Goal: Information Seeking & Learning: Compare options

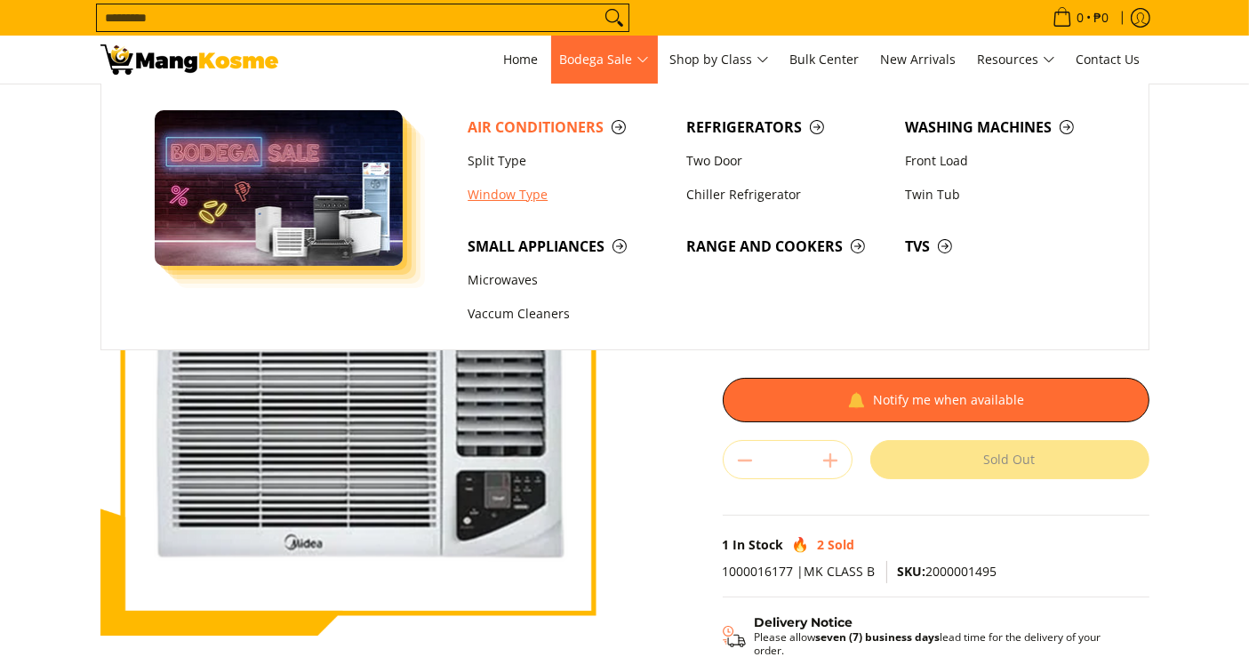
click at [503, 199] on link "Window Type" at bounding box center [568, 195] width 219 height 34
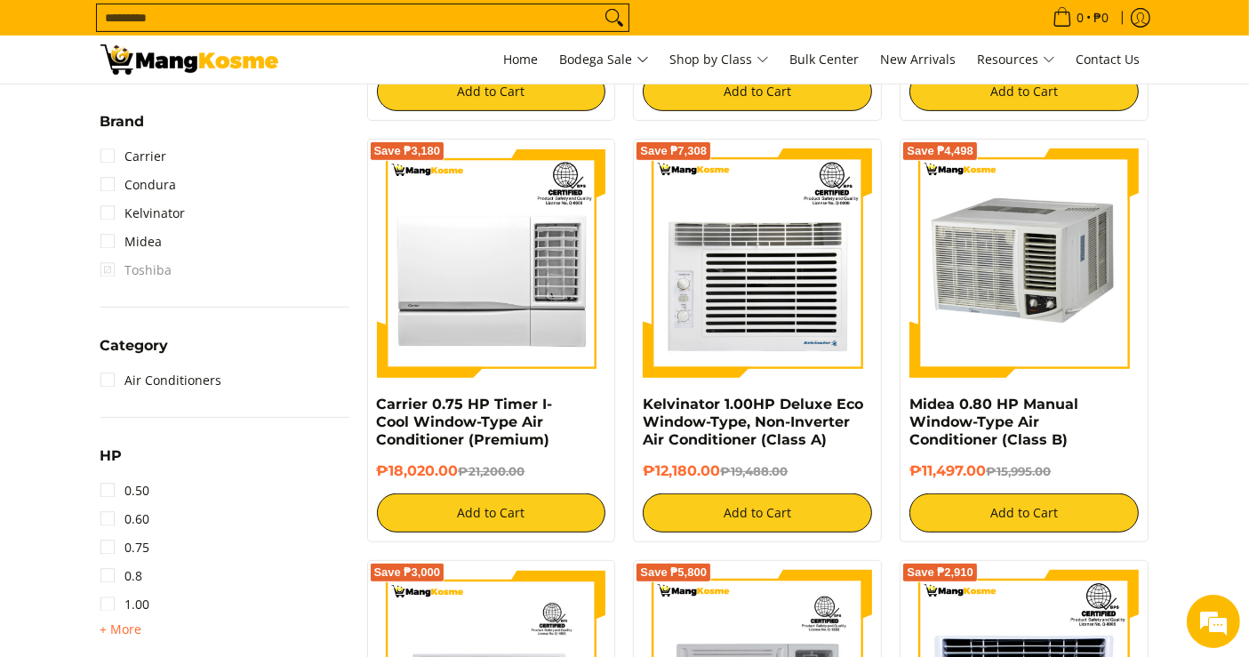
scroll to position [790, 0]
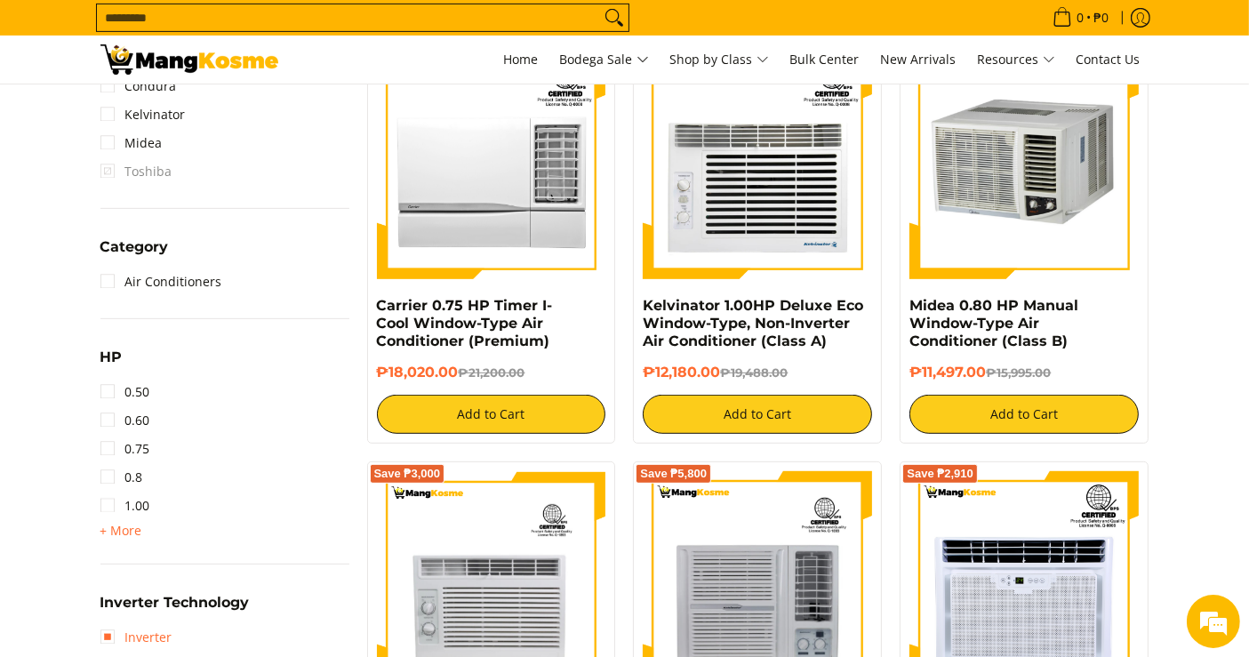
click at [124, 643] on link "Inverter" at bounding box center [136, 637] width 72 height 28
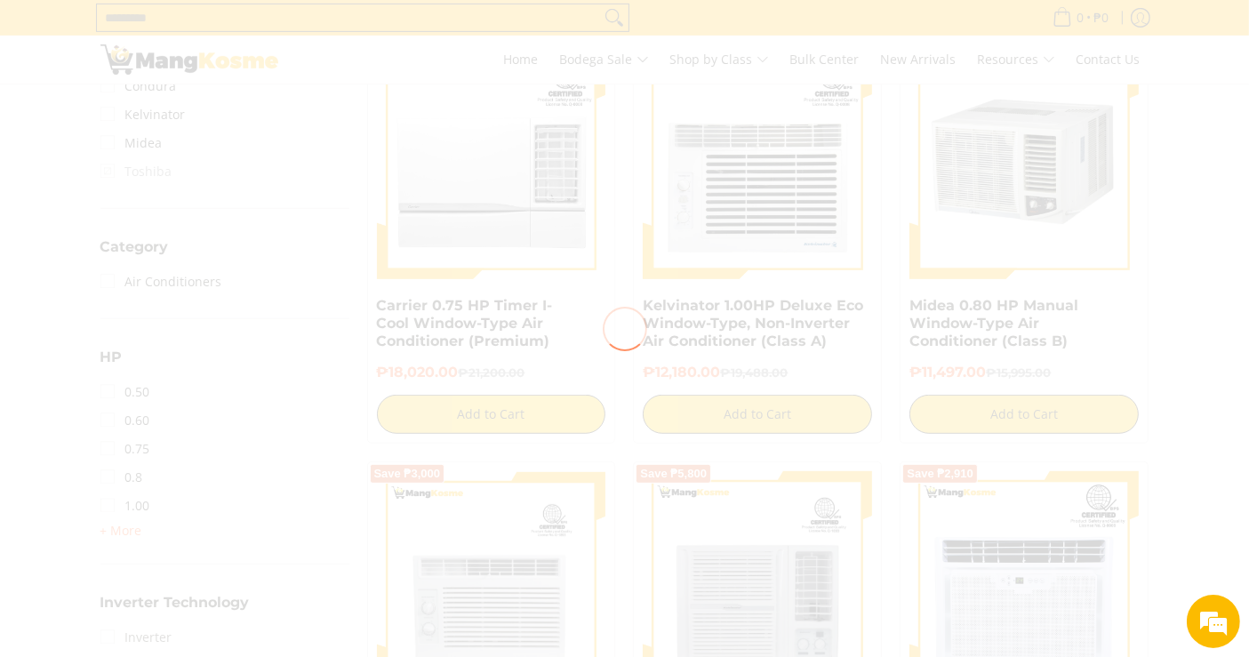
scroll to position [0, 0]
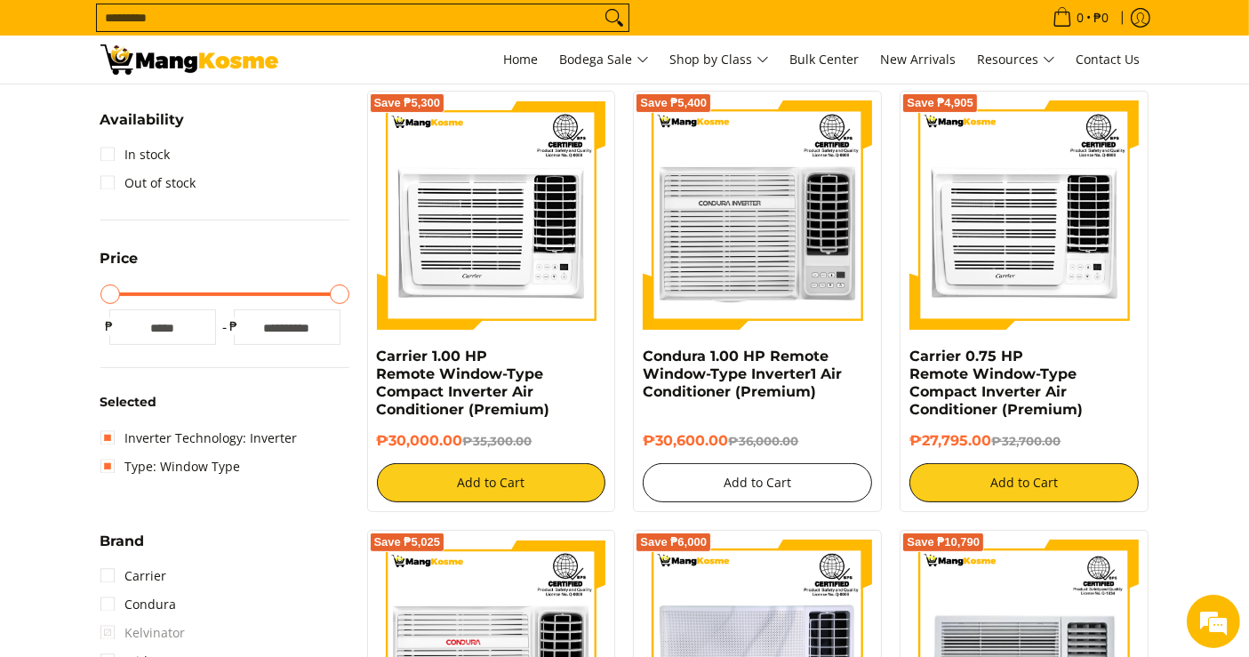
scroll to position [331, 0]
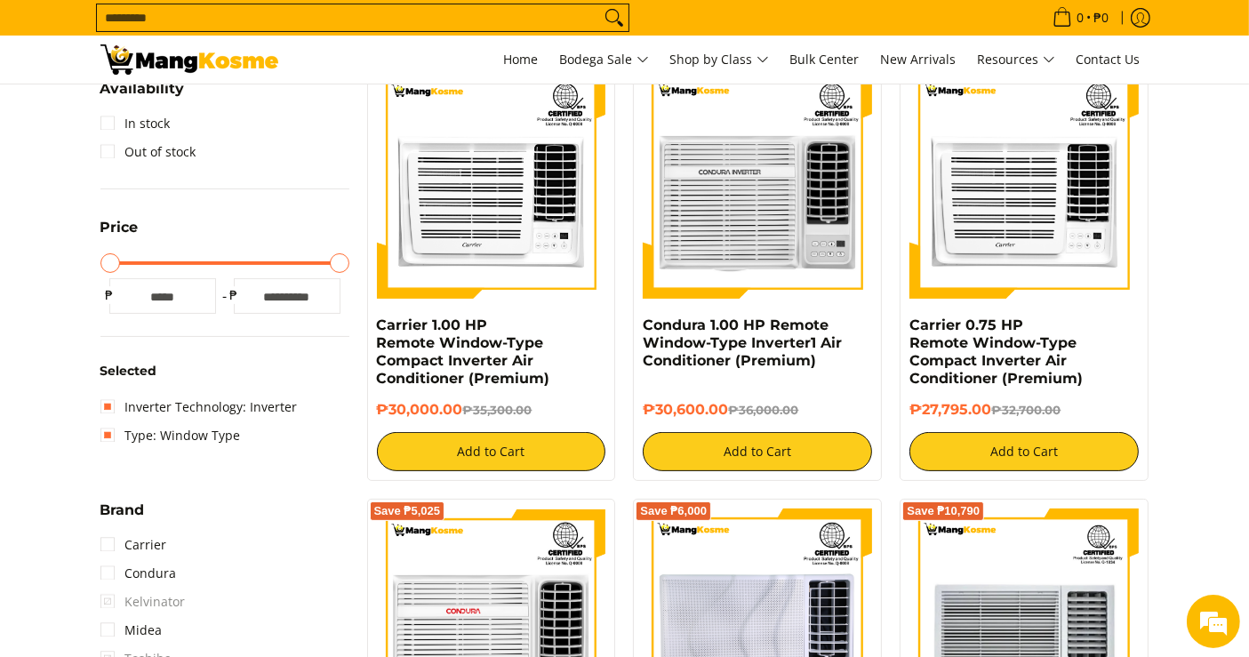
drag, startPoint x: 735, startPoint y: 407, endPoint x: 640, endPoint y: 323, distance: 127.2
click at [640, 323] on div "Save ₱5,400 Condura 1.00 HP Remote Window-Type Inverter1 Air Conditioner (Premi…" at bounding box center [757, 270] width 249 height 421
copy div "Condura 1.00 HP Remote Window-Type Inverter1 Air Conditioner (Premium) ₱30,600.…"
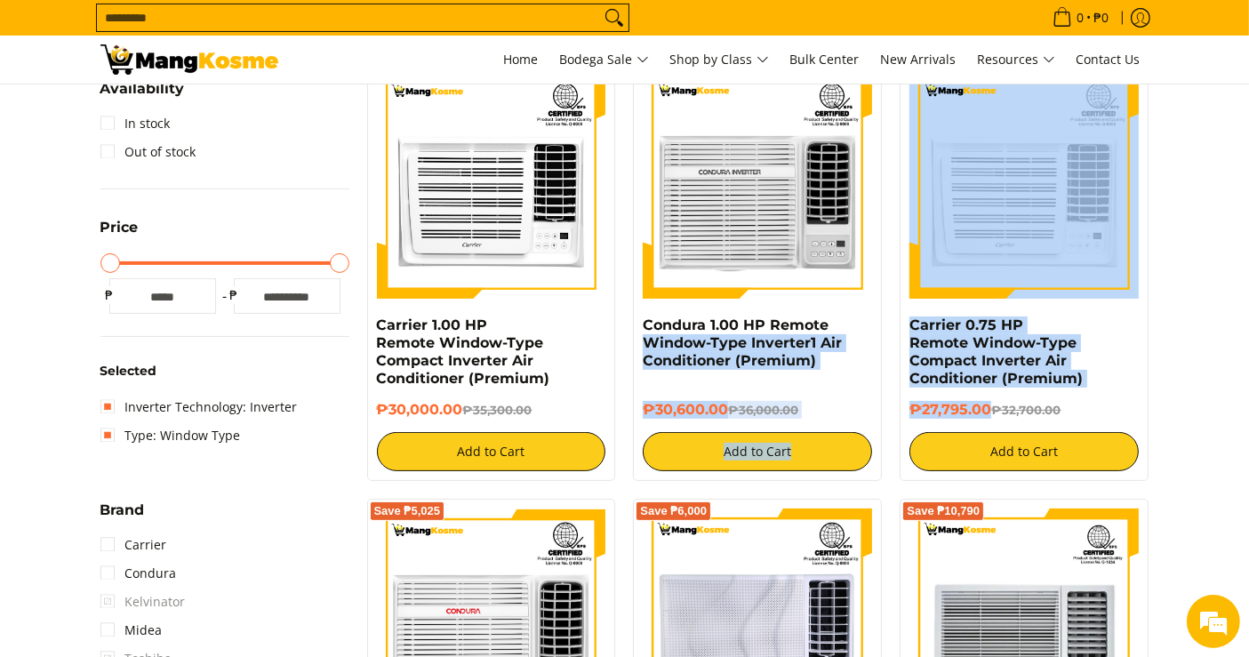
drag, startPoint x: 990, startPoint y: 402, endPoint x: 889, endPoint y: 318, distance: 131.4
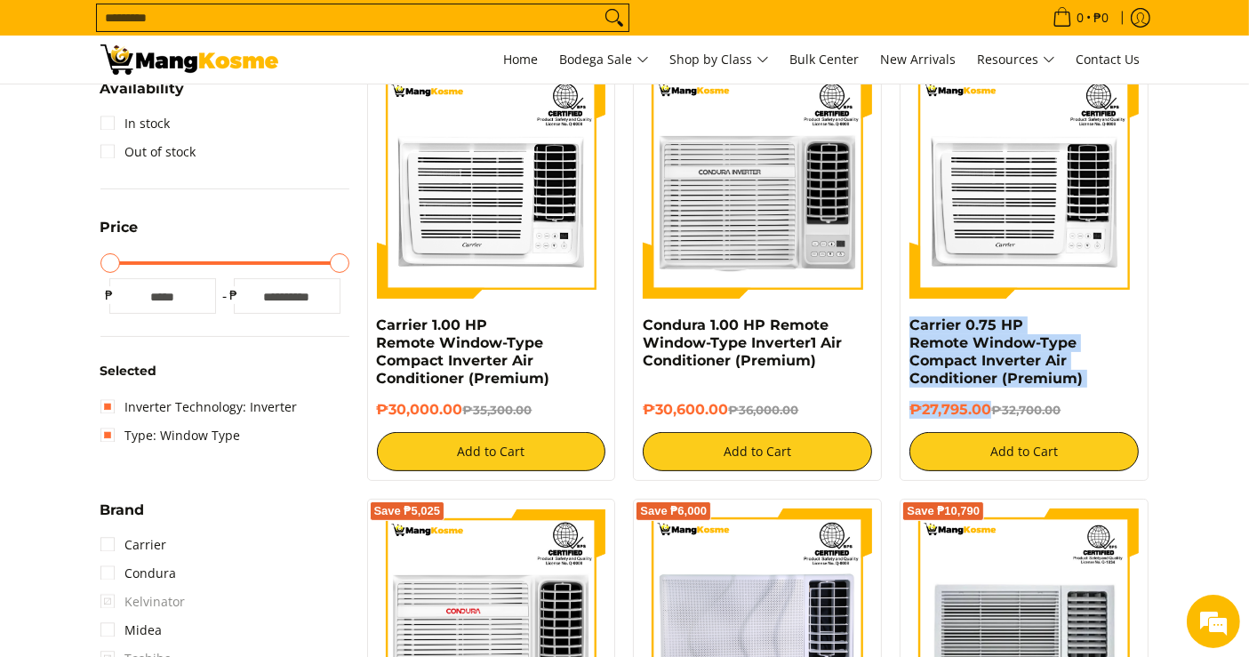
click at [904, 326] on div "Save ₱4,905 Carrier 0.75 HP Remote Window-Type Compact Inverter Air Conditioner…" at bounding box center [1024, 270] width 249 height 421
copy div "Carrier 0.75 HP Remote Window-Type Compact Inverter Air Conditioner (Premium) ₱…"
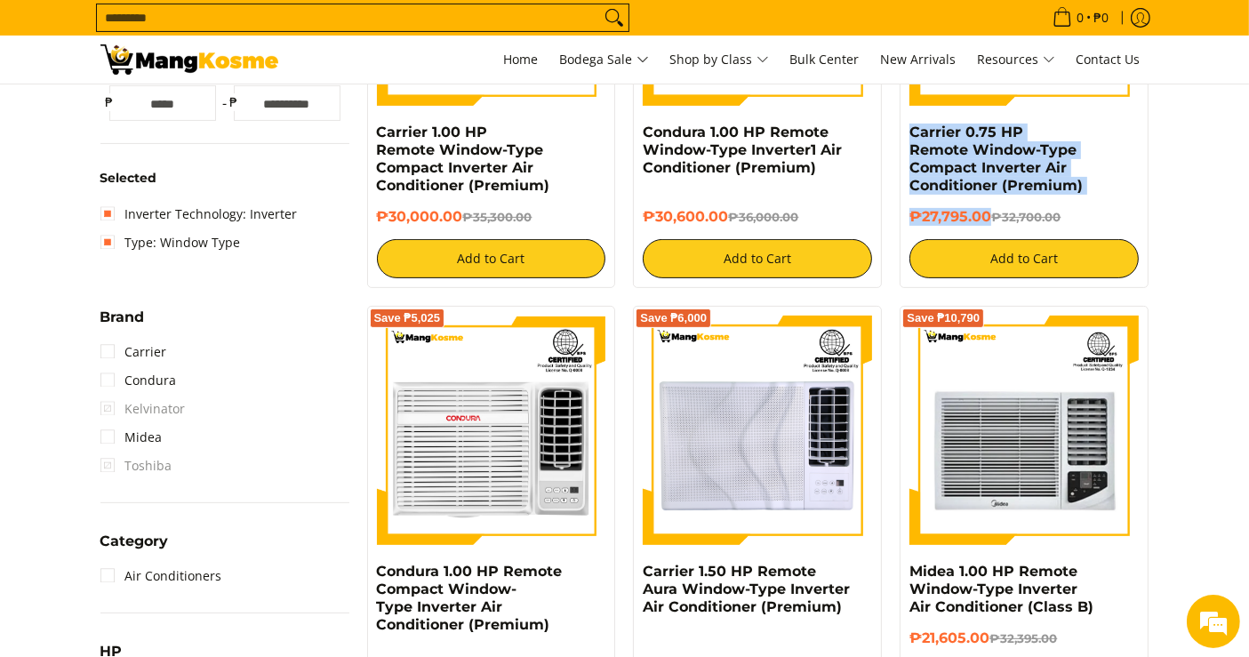
scroll to position [726, 0]
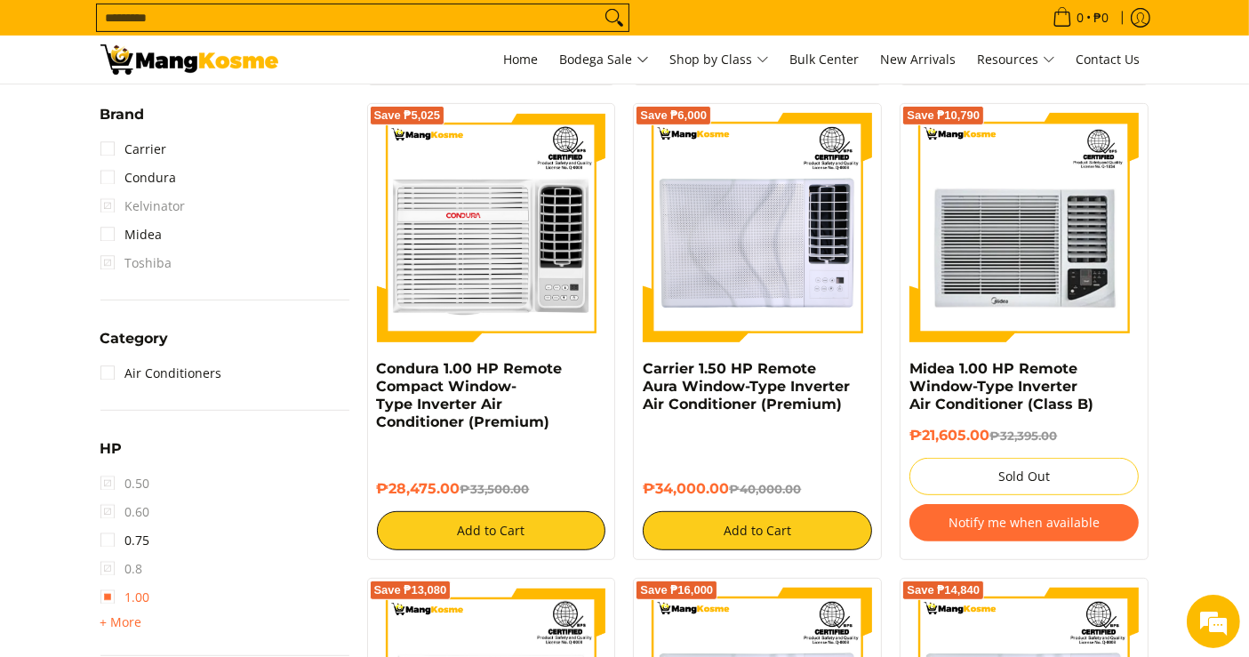
click at [132, 599] on link "1.00" at bounding box center [125, 597] width 50 height 28
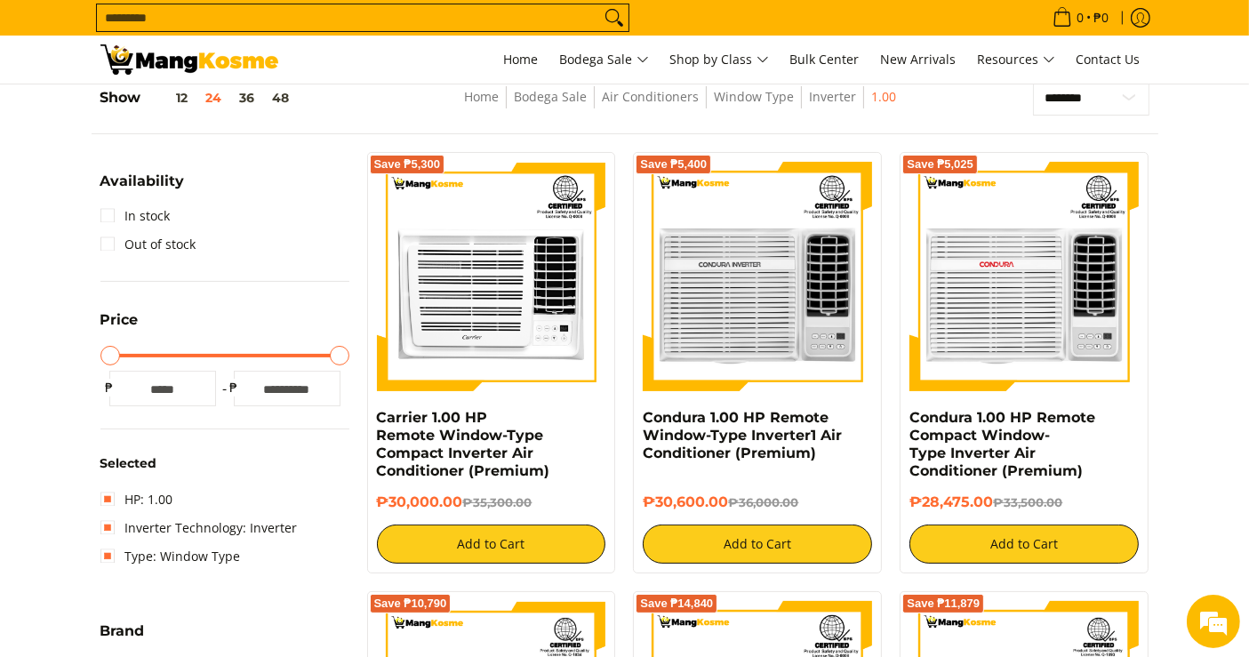
scroll to position [627, 0]
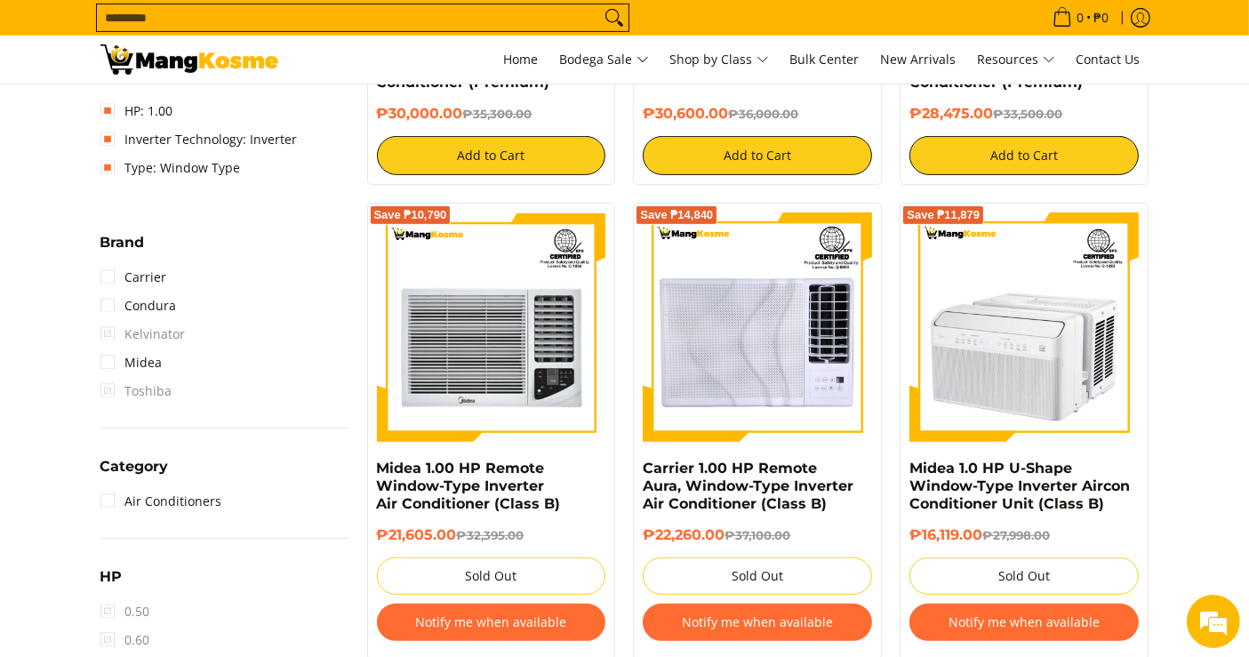
click at [583, 10] on input "Search..." at bounding box center [348, 17] width 503 height 27
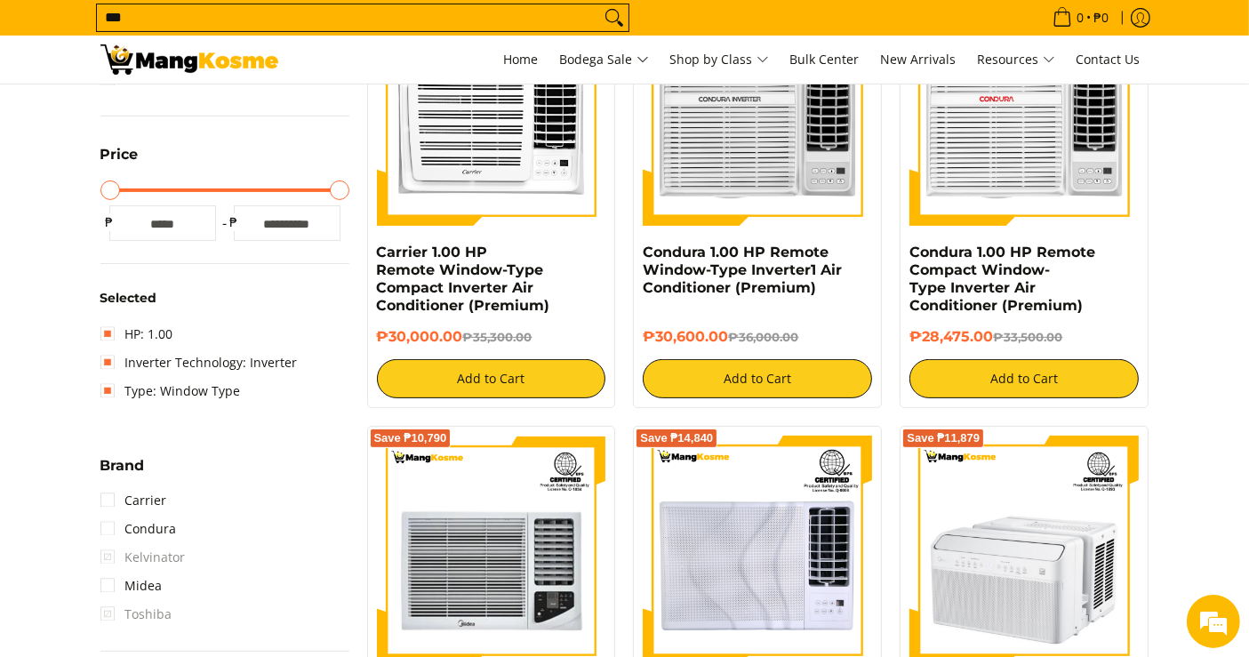
type input "***"
click at [600, 4] on button "Search" at bounding box center [614, 17] width 28 height 27
